Goal: Transaction & Acquisition: Purchase product/service

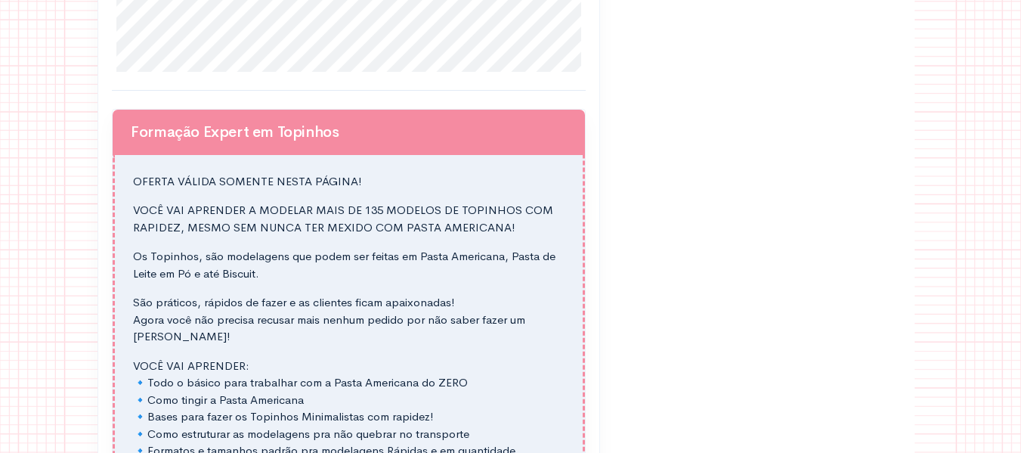
scroll to position [1285, 0]
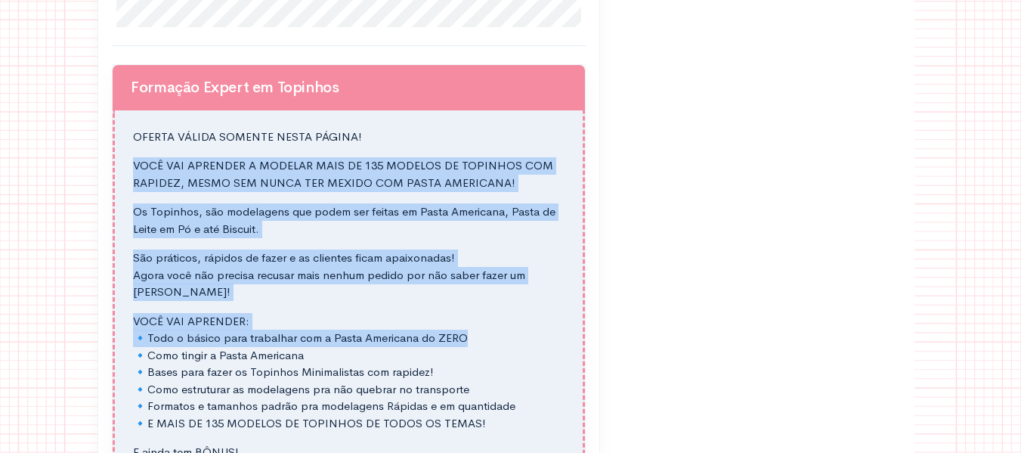
drag, startPoint x: 136, startPoint y: 162, endPoint x: 500, endPoint y: 336, distance: 403.1
click at [500, 336] on div "OFERTA VÁLIDA SOMENTE NESTA PÁGINA! VOCÊ VAI APRENDER A MODELAR MAIS DE 135 MOD…" at bounding box center [349, 295] width 432 height 333
click at [354, 219] on p "Os Topinhos, são modelagens que podem ser feitas em Pasta Americana, Pasta de L…" at bounding box center [349, 220] width 432 height 34
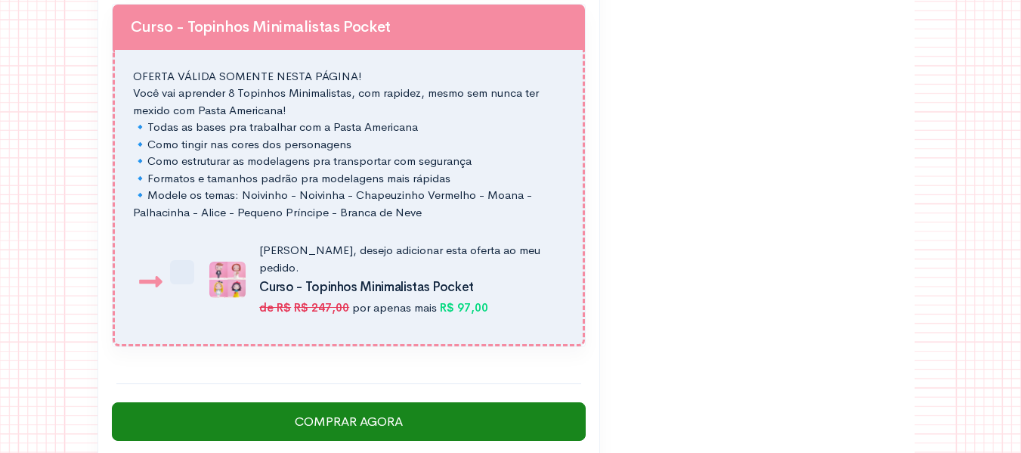
scroll to position [1890, 0]
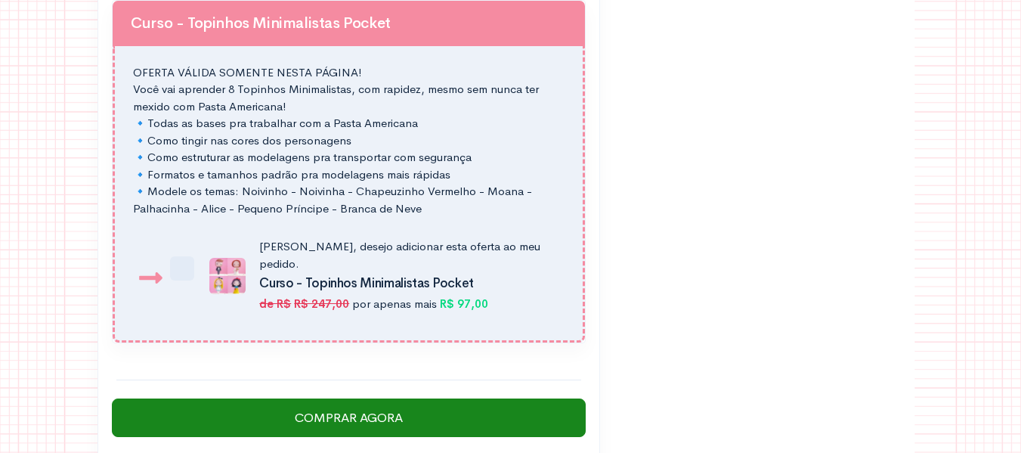
click at [378, 138] on p "OFERTA VÁLIDA SOMENTE NESTA PÁGINA! Você vai aprender 8 Topinhos Minimalistas, …" at bounding box center [349, 140] width 432 height 153
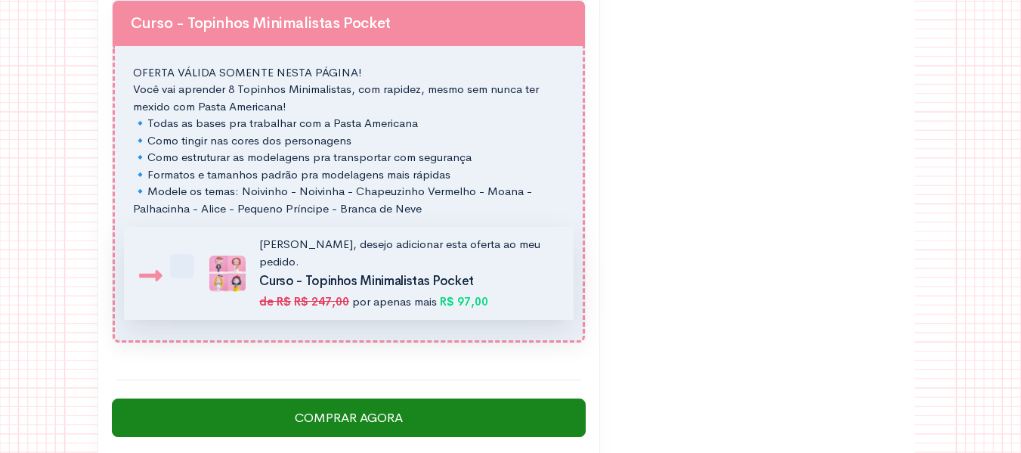
click at [353, 258] on div "[PERSON_NAME], desejo adicionar esta oferta ao meu pedido. Curso - Topinhos Min…" at bounding box center [407, 273] width 314 height 74
click at [195, 249] on input "[PERSON_NAME], desejo adicionar esta oferta ao meu pedido. Curso - Topinhos Min…" at bounding box center [190, 245] width 10 height 10
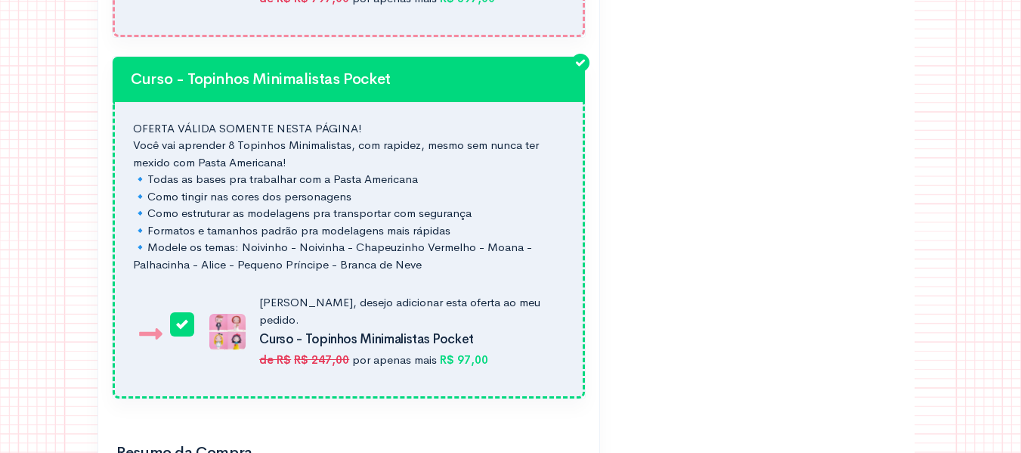
scroll to position [1814, 0]
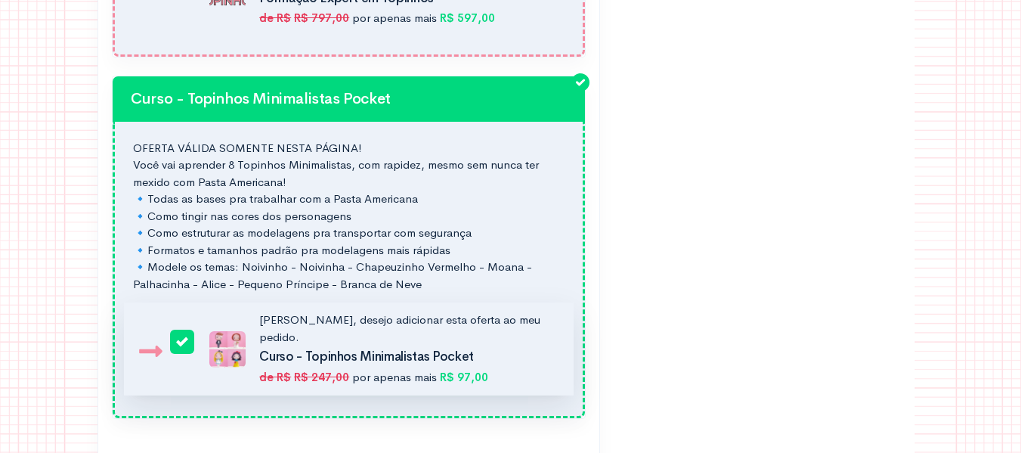
click at [473, 370] on strong "R$ 97,00" at bounding box center [464, 377] width 48 height 14
click at [195, 325] on input "[PERSON_NAME], desejo adicionar esta oferta ao meu pedido. Curso - Topinhos Min…" at bounding box center [190, 320] width 10 height 10
checkbox input "false"
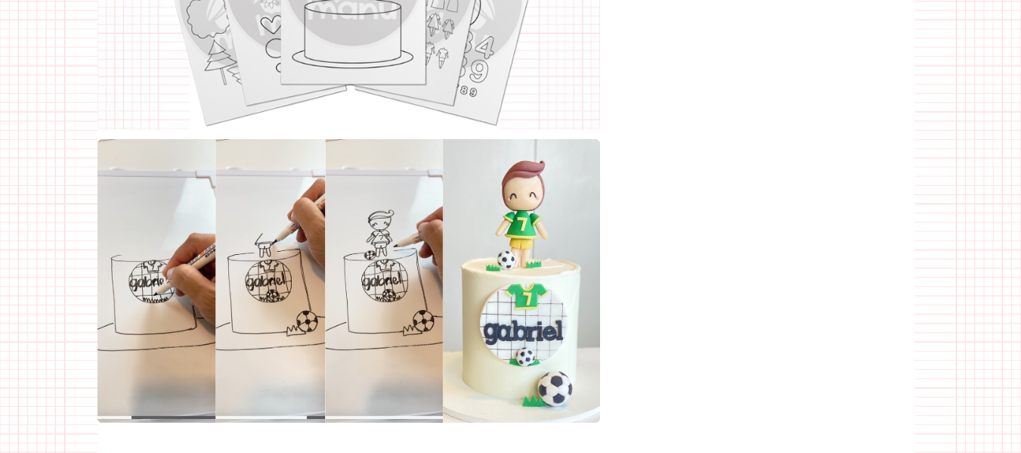
scroll to position [2665, 0]
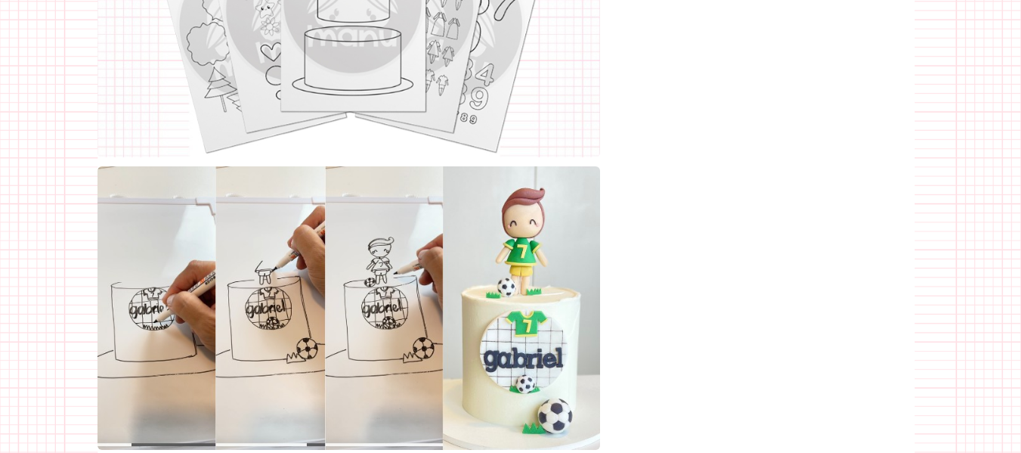
drag, startPoint x: 257, startPoint y: 324, endPoint x: 252, endPoint y: 335, distance: 12.5
drag, startPoint x: 252, startPoint y: 335, endPoint x: 758, endPoint y: 278, distance: 508.9
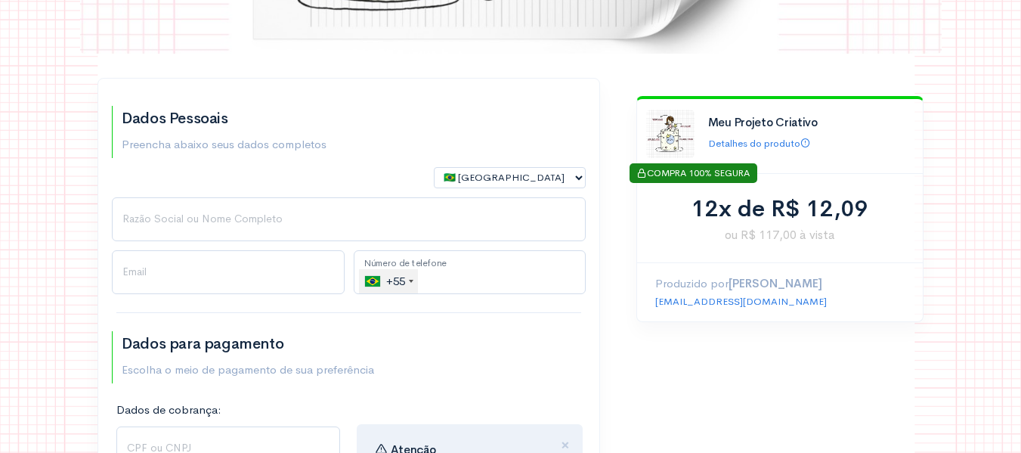
scroll to position [302, 0]
